Goal: Navigation & Orientation: Find specific page/section

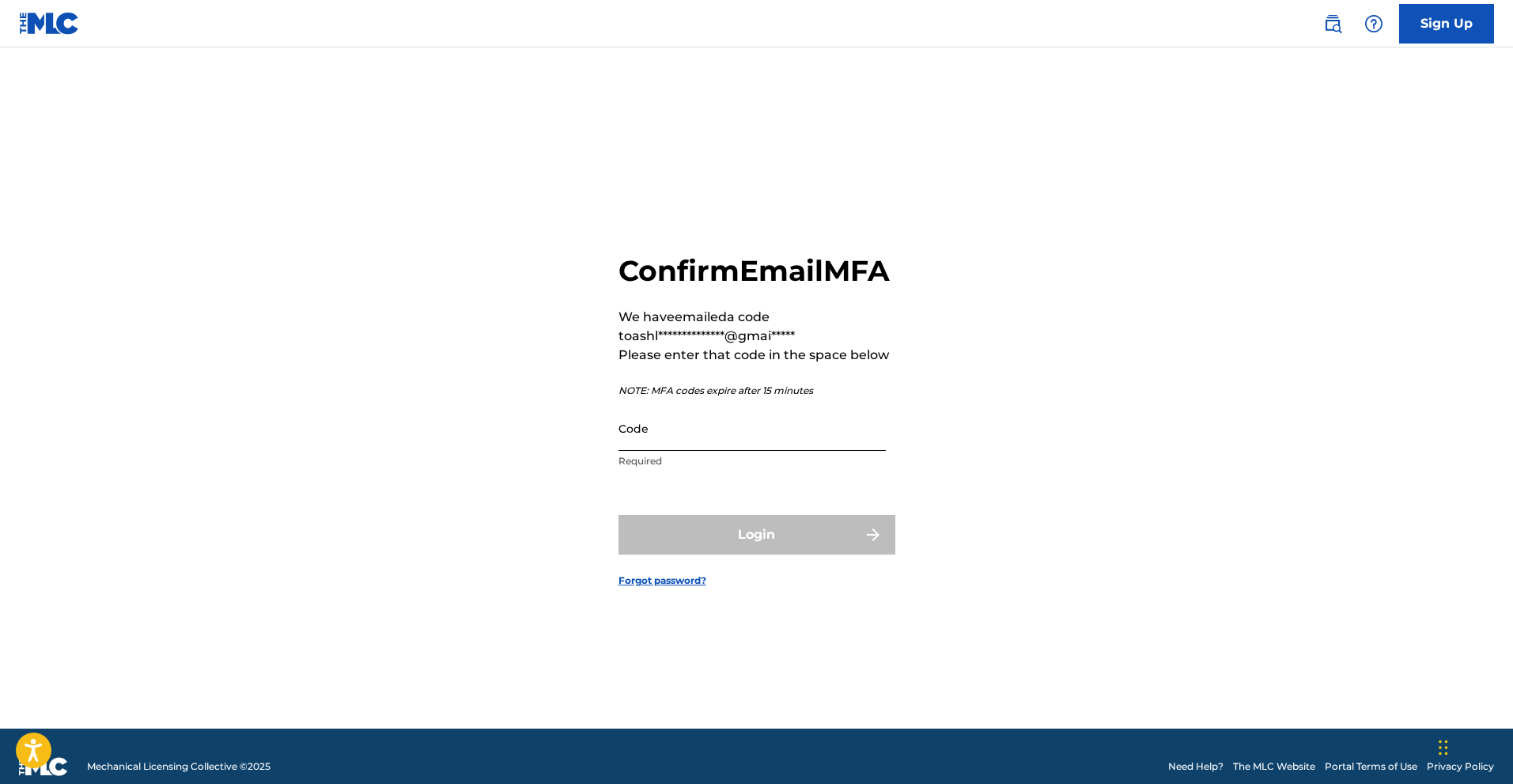
click at [646, 446] on input "Code" at bounding box center [752, 428] width 267 height 45
paste input ": 303769"
click at [745, 554] on div "Login" at bounding box center [757, 535] width 277 height 39
click at [626, 451] on input ": 303769" at bounding box center [752, 428] width 267 height 45
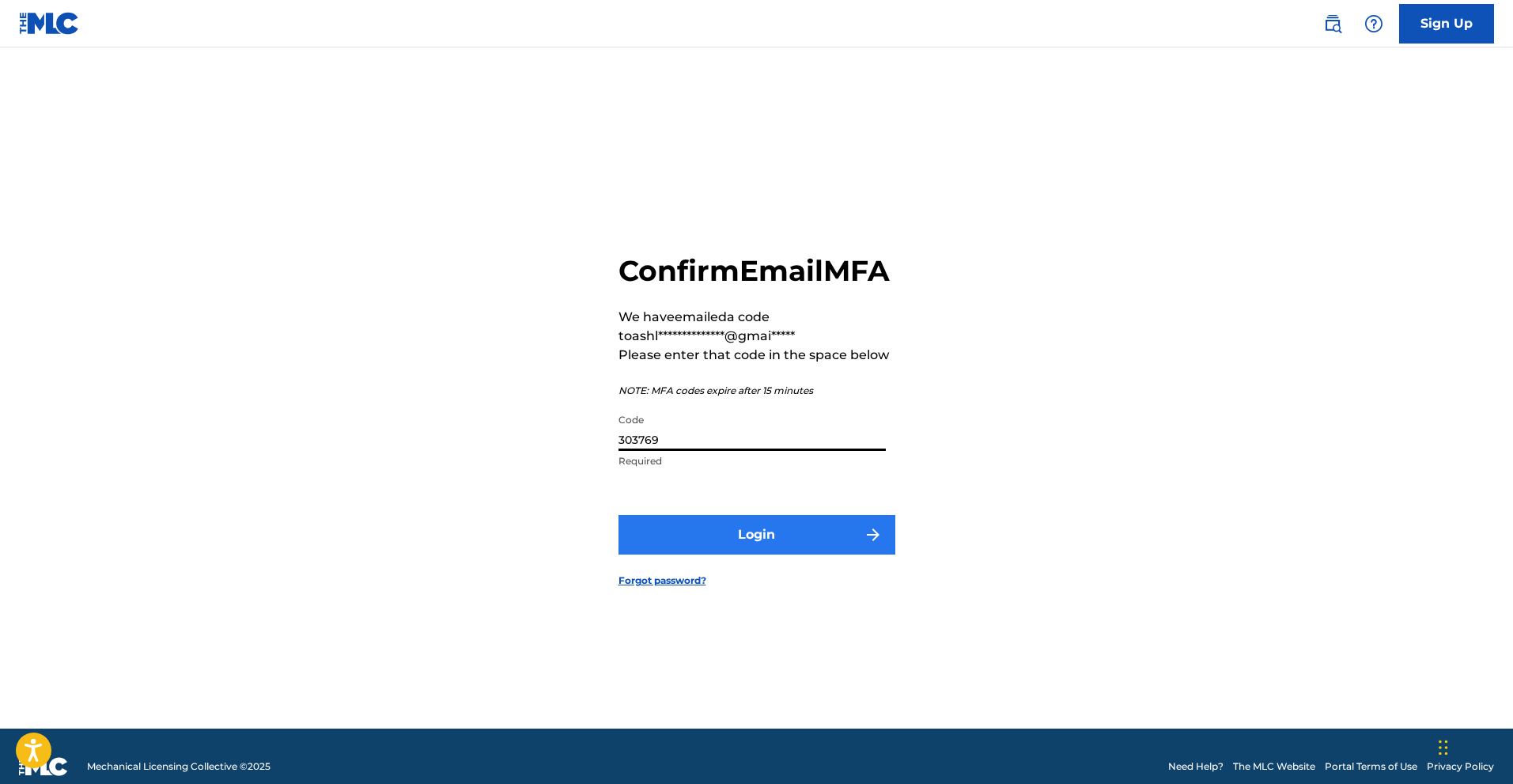
type input "303769"
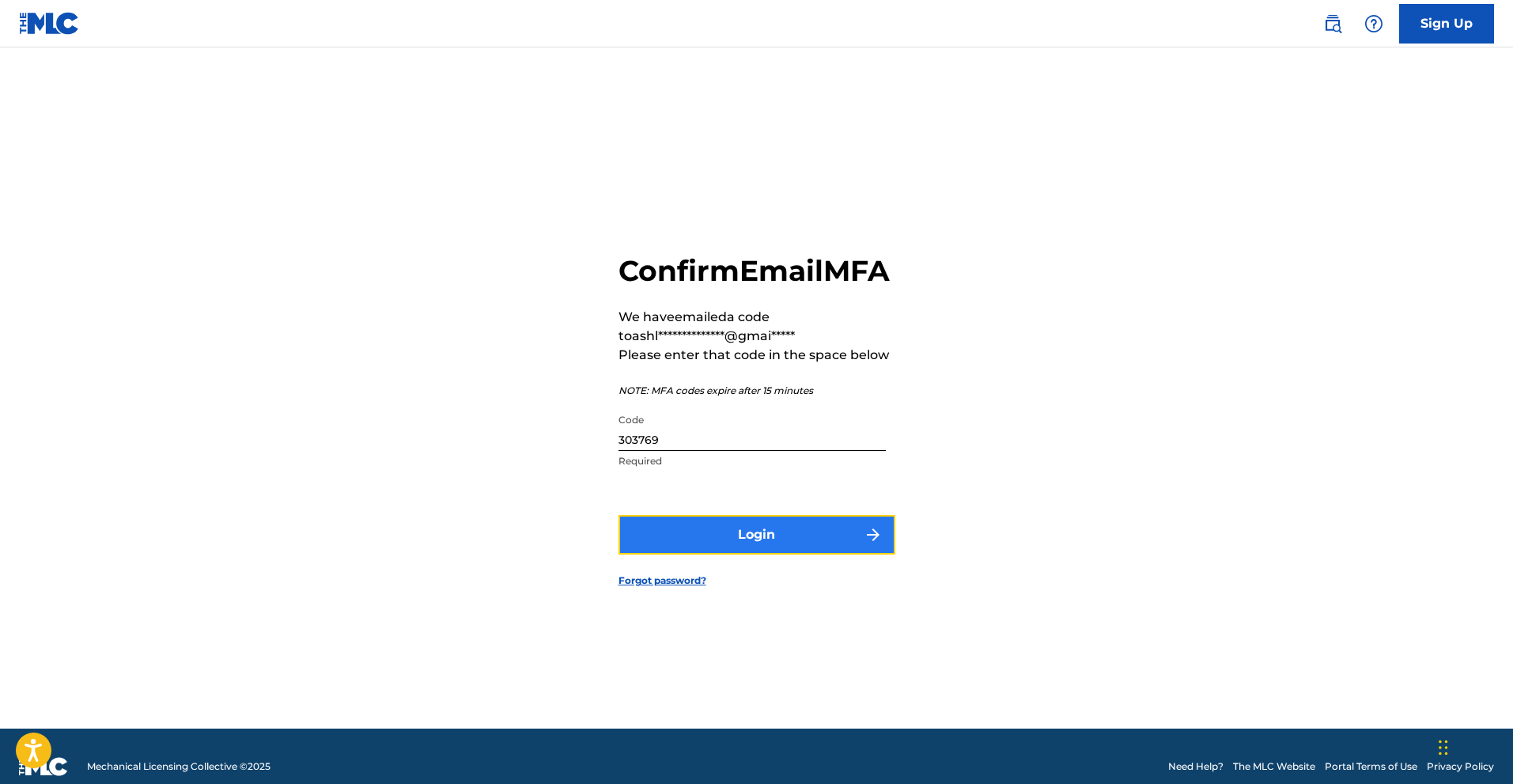
click at [744, 554] on button "Login" at bounding box center [757, 535] width 277 height 39
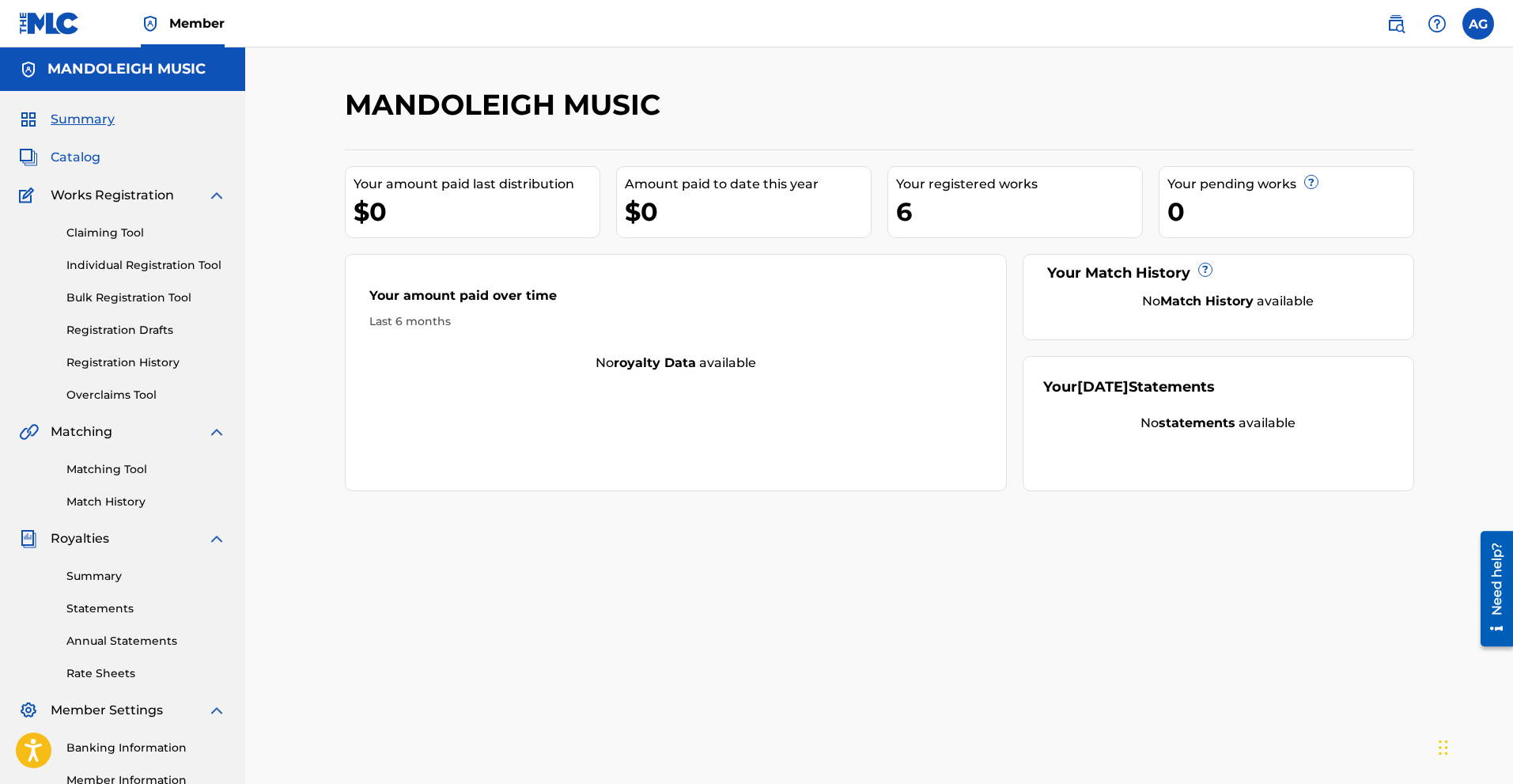
click at [79, 153] on span "Catalog" at bounding box center [76, 157] width 50 height 19
